Goal: Use online tool/utility: Utilize a website feature to perform a specific function

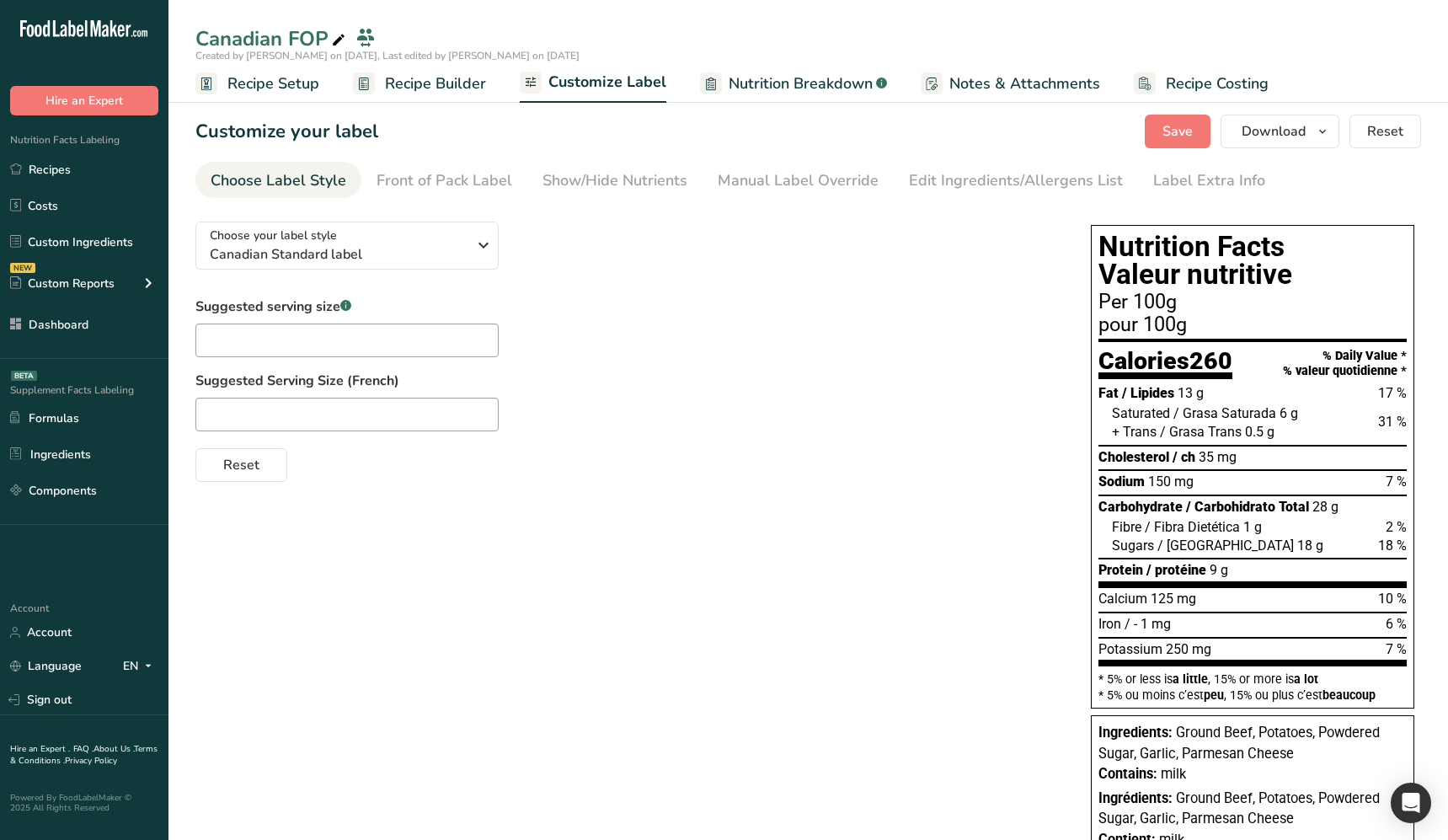
click at [659, 341] on div "Suggested serving size .a-a{fill:#347362;}.b-a{fill:#fff;} Suggested Serving Si…" at bounding box center [626, 389] width 862 height 185
click at [655, 529] on div "Choose your label style Canadian Standard label USA (FDA) Standard FDA label Ta…" at bounding box center [808, 541] width 1225 height 667
click at [653, 530] on div "Choose your label style Canadian Standard label USA (FDA) Standard FDA label Ta…" at bounding box center [808, 541] width 1225 height 667
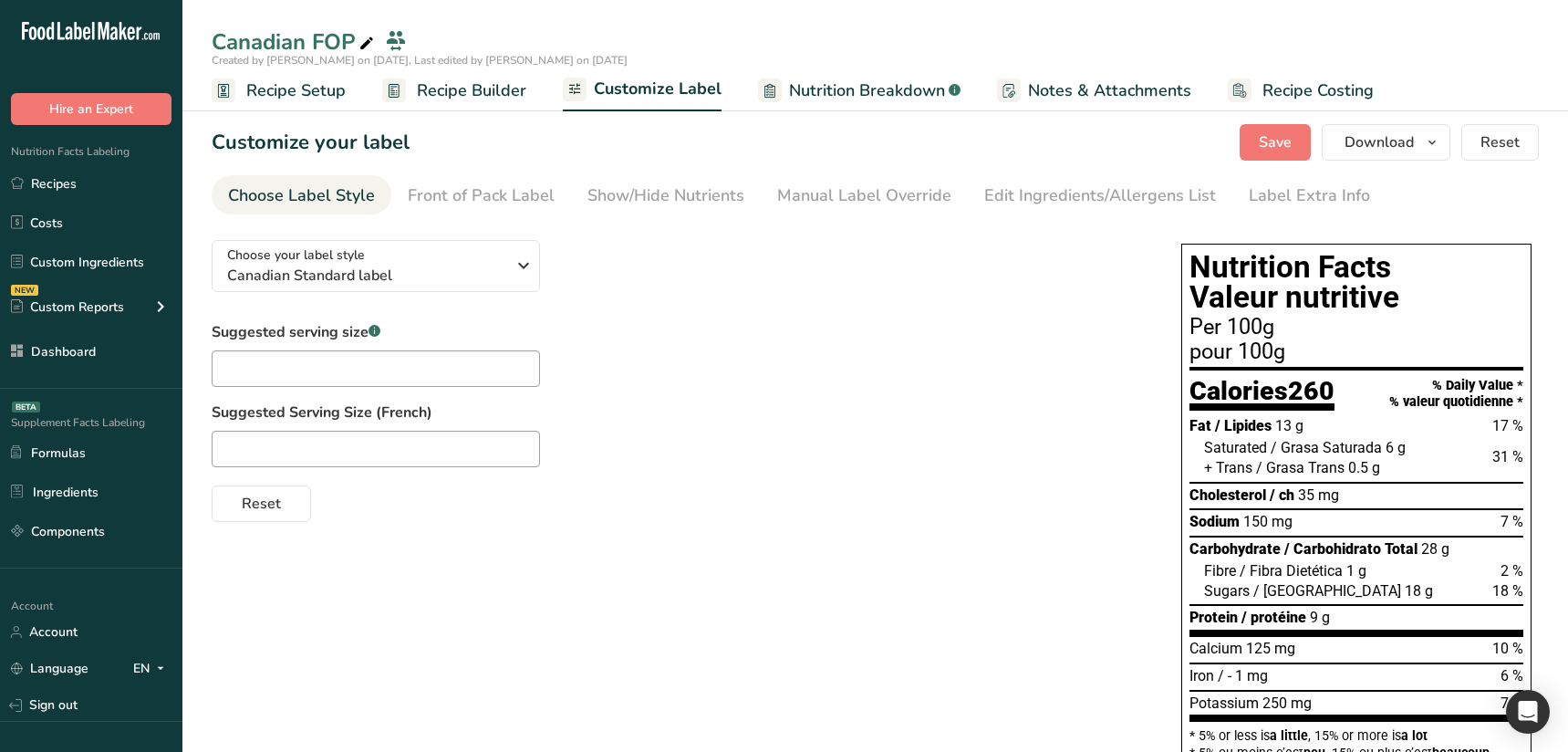
click at [778, 638] on div "Choose your label style Canadian Standard label USA (FDA) Standard FDA label Ta…" at bounding box center [875, 586] width 1327 height 723
click at [768, 577] on div "Choose your label style Canadian Standard label USA (FDA) Standard FDA label Ta…" at bounding box center [875, 586] width 1327 height 723
click at [543, 648] on div "Choose your label style Canadian Standard label USA (FDA) Standard FDA label Ta…" at bounding box center [875, 586] width 1327 height 723
